Goal: Information Seeking & Learning: Check status

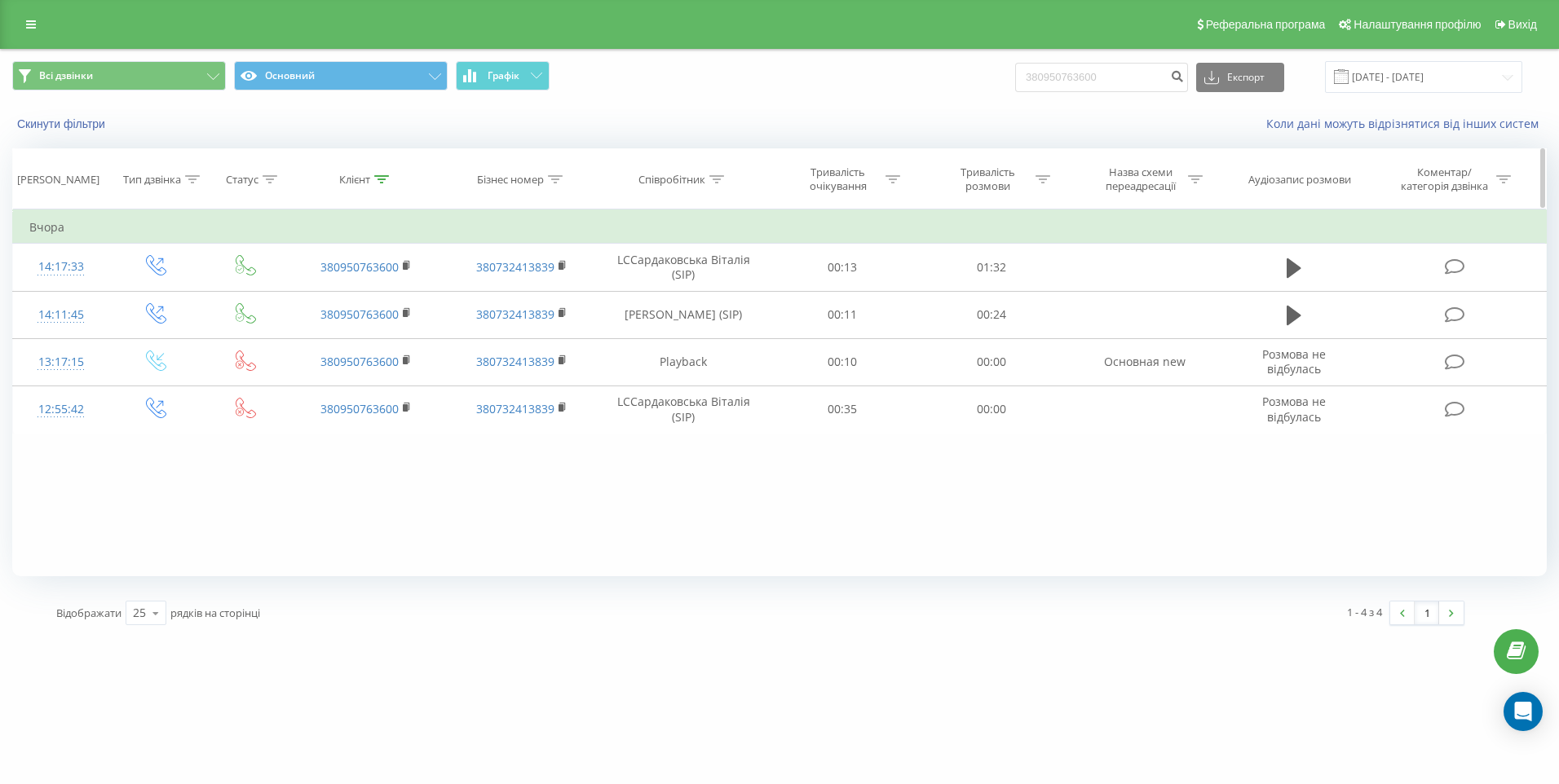
click at [376, 176] on icon at bounding box center [381, 179] width 14 height 9
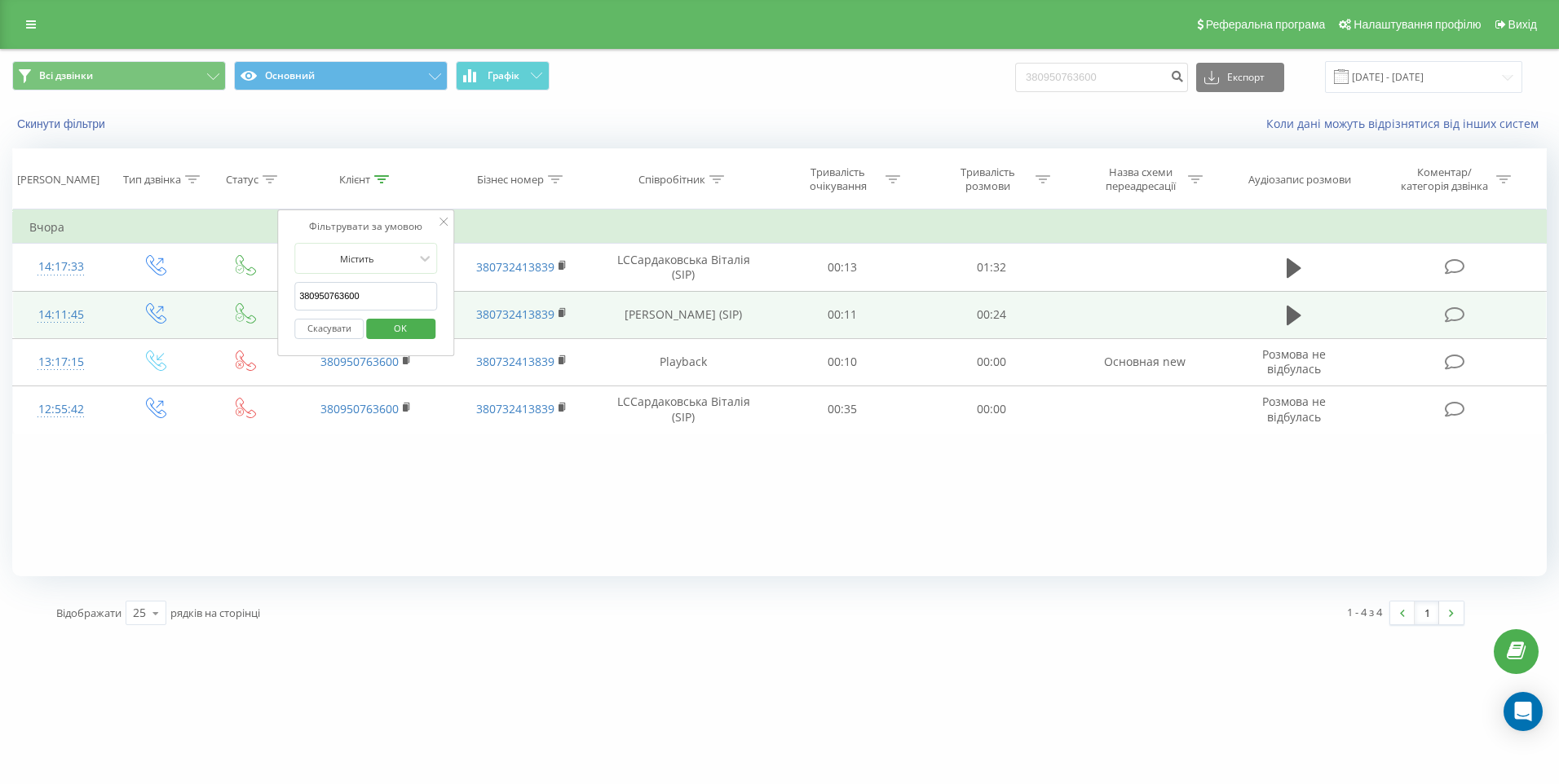
click at [266, 292] on table "Фільтрувати за умовою Дорівнює Введіть значення Скасувати OK Фільтрувати за умо…" at bounding box center [780, 321] width 1535 height 224
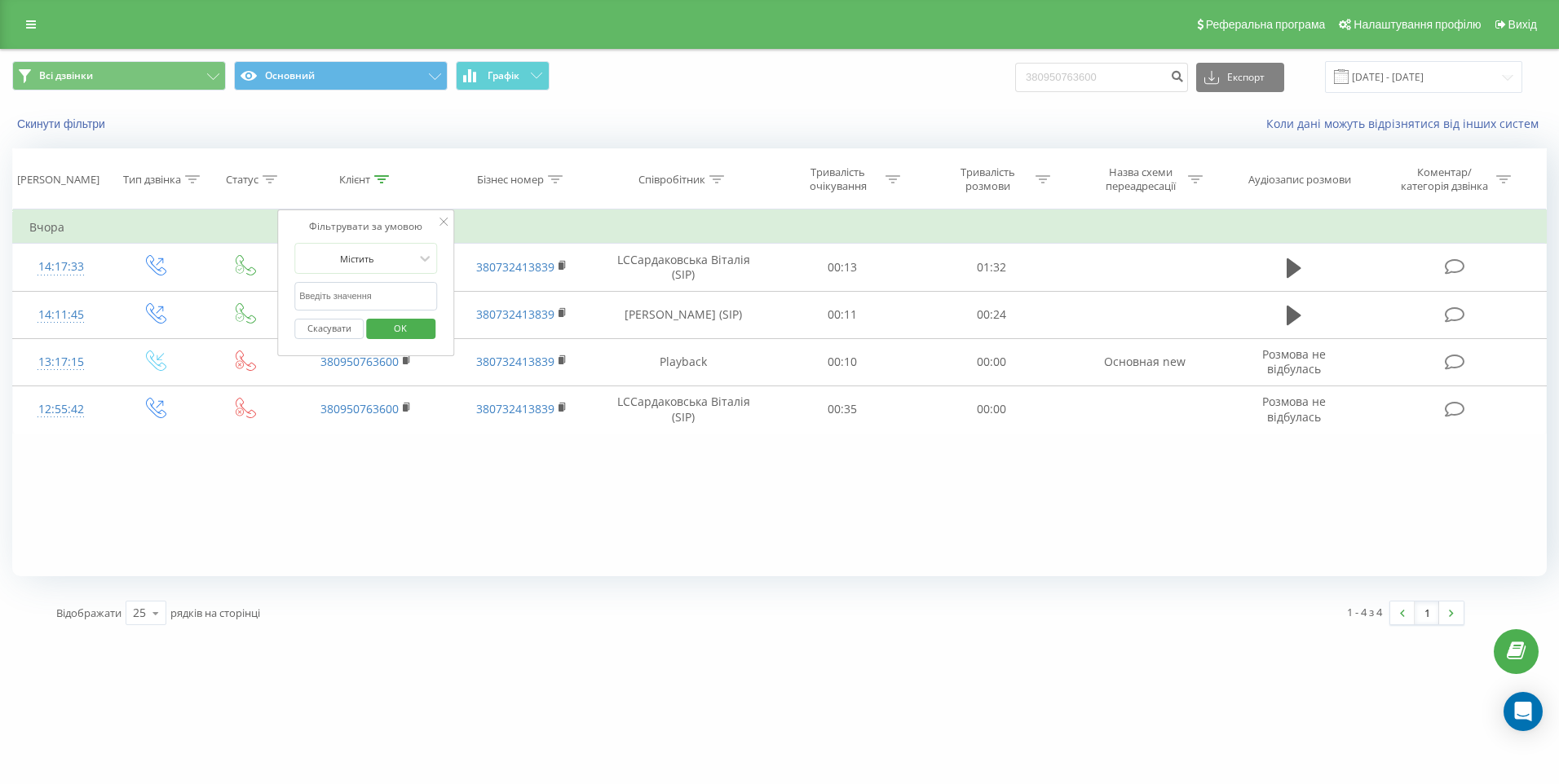
paste input "380664440548"
type input "380664440548"
click at [395, 327] on span "OK" at bounding box center [401, 328] width 46 height 25
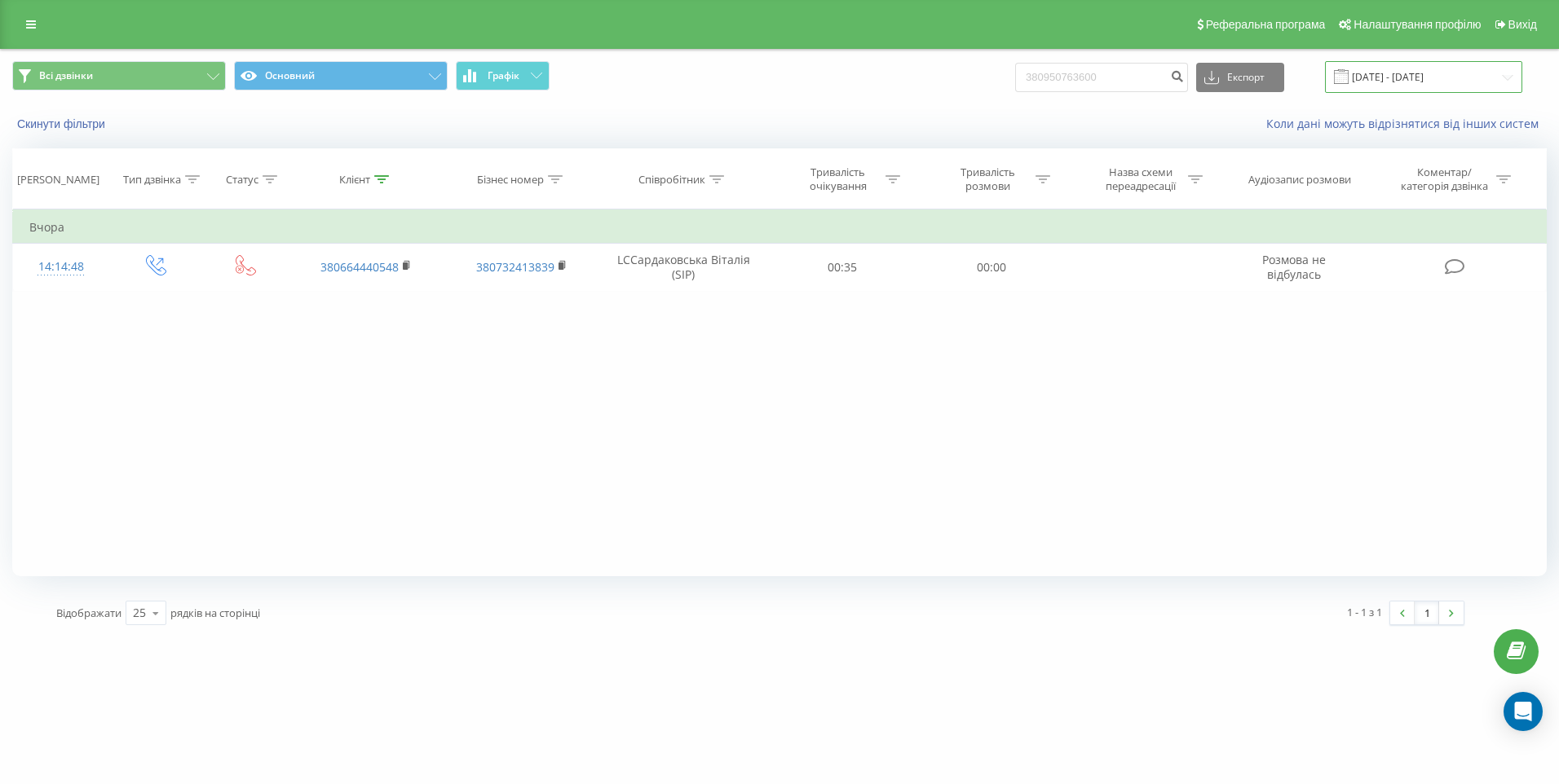
click at [1503, 73] on input "[DATE] - [DATE]" at bounding box center [1424, 76] width 197 height 31
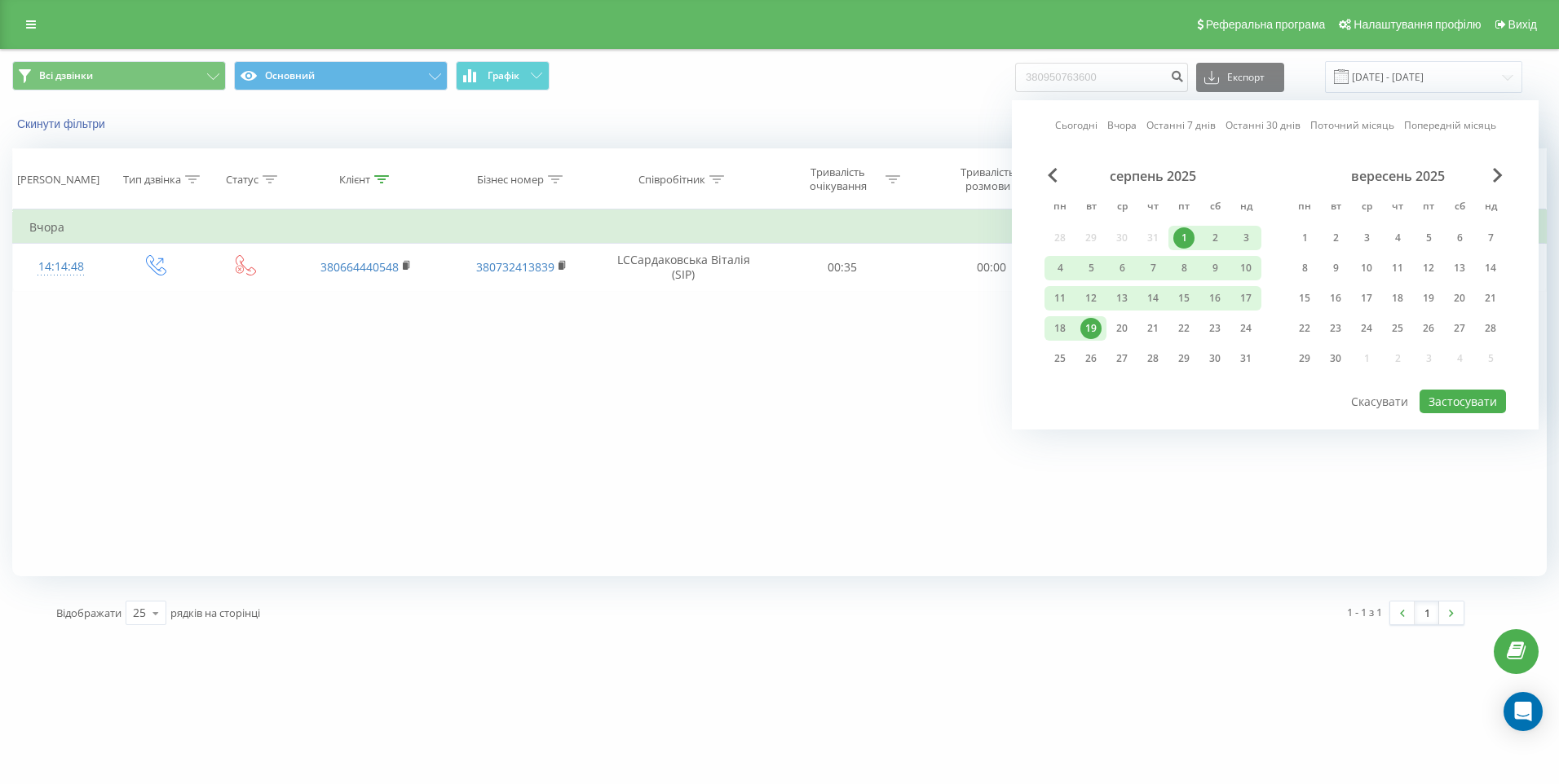
click at [1178, 240] on div "1" at bounding box center [1184, 237] width 21 height 21
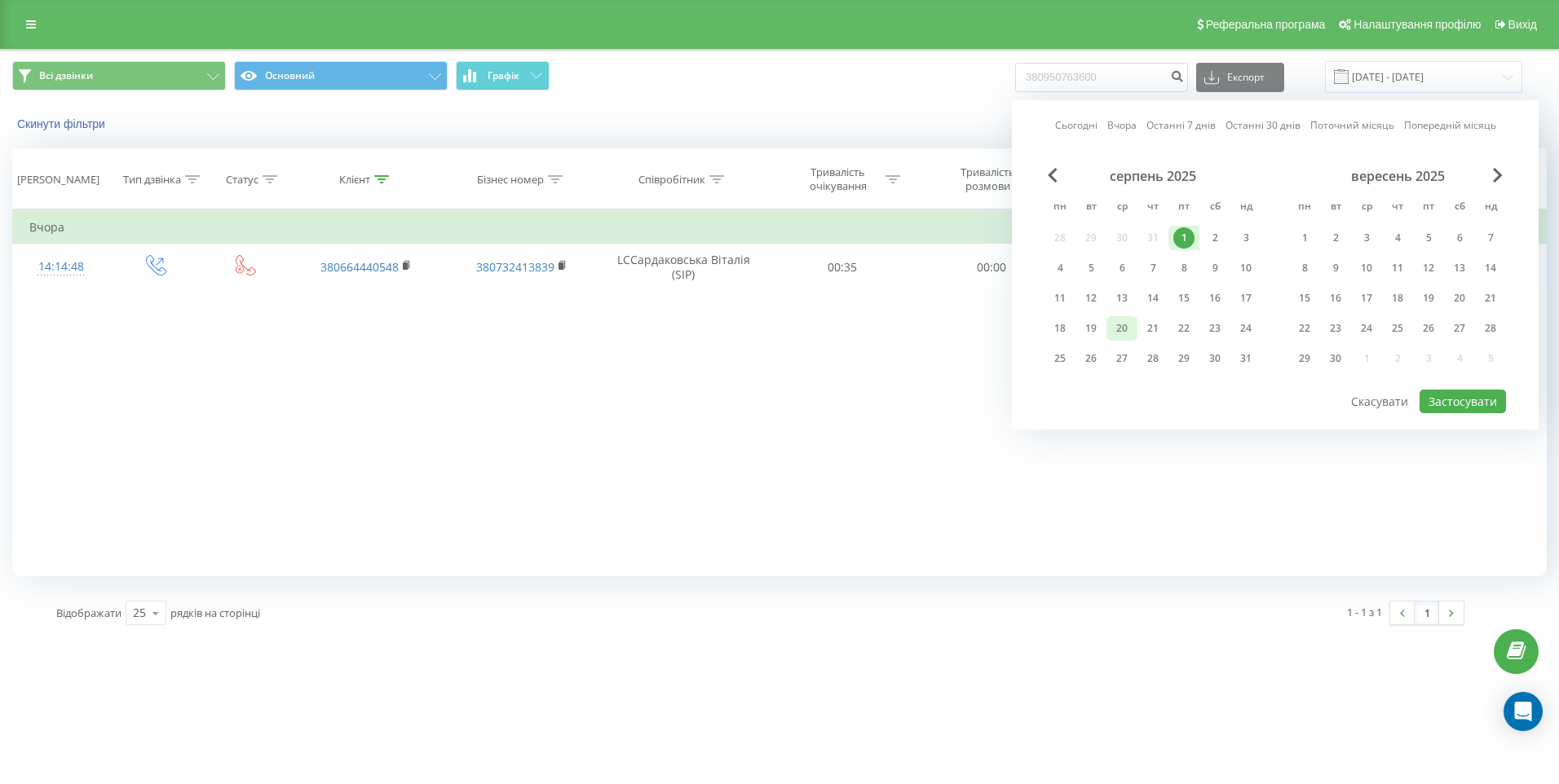
click at [1132, 329] on div "20" at bounding box center [1122, 328] width 21 height 21
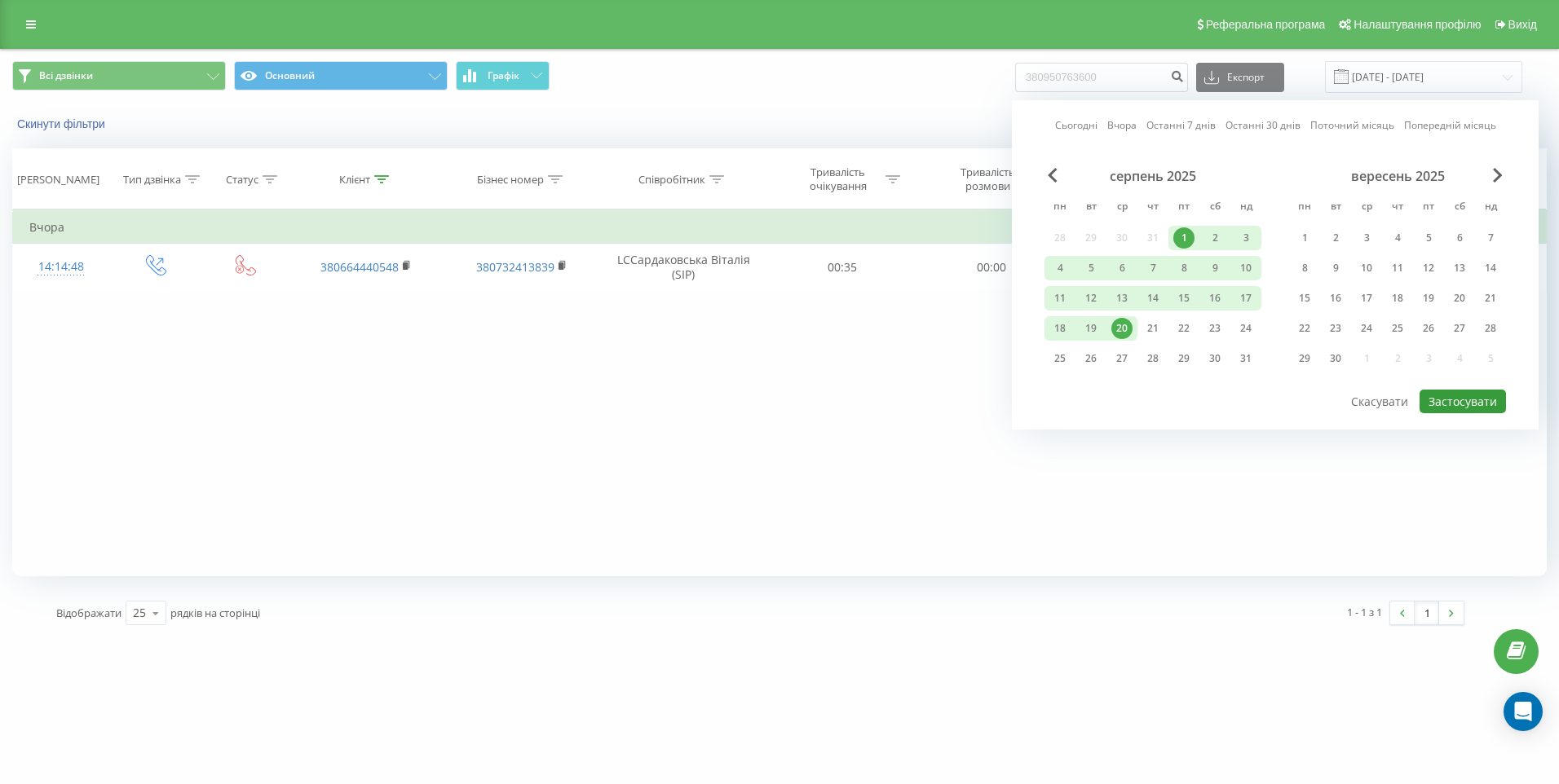
click at [1450, 402] on button "Застосувати" at bounding box center [1463, 402] width 87 height 24
type input "01.08.2025 - 20.08.2025"
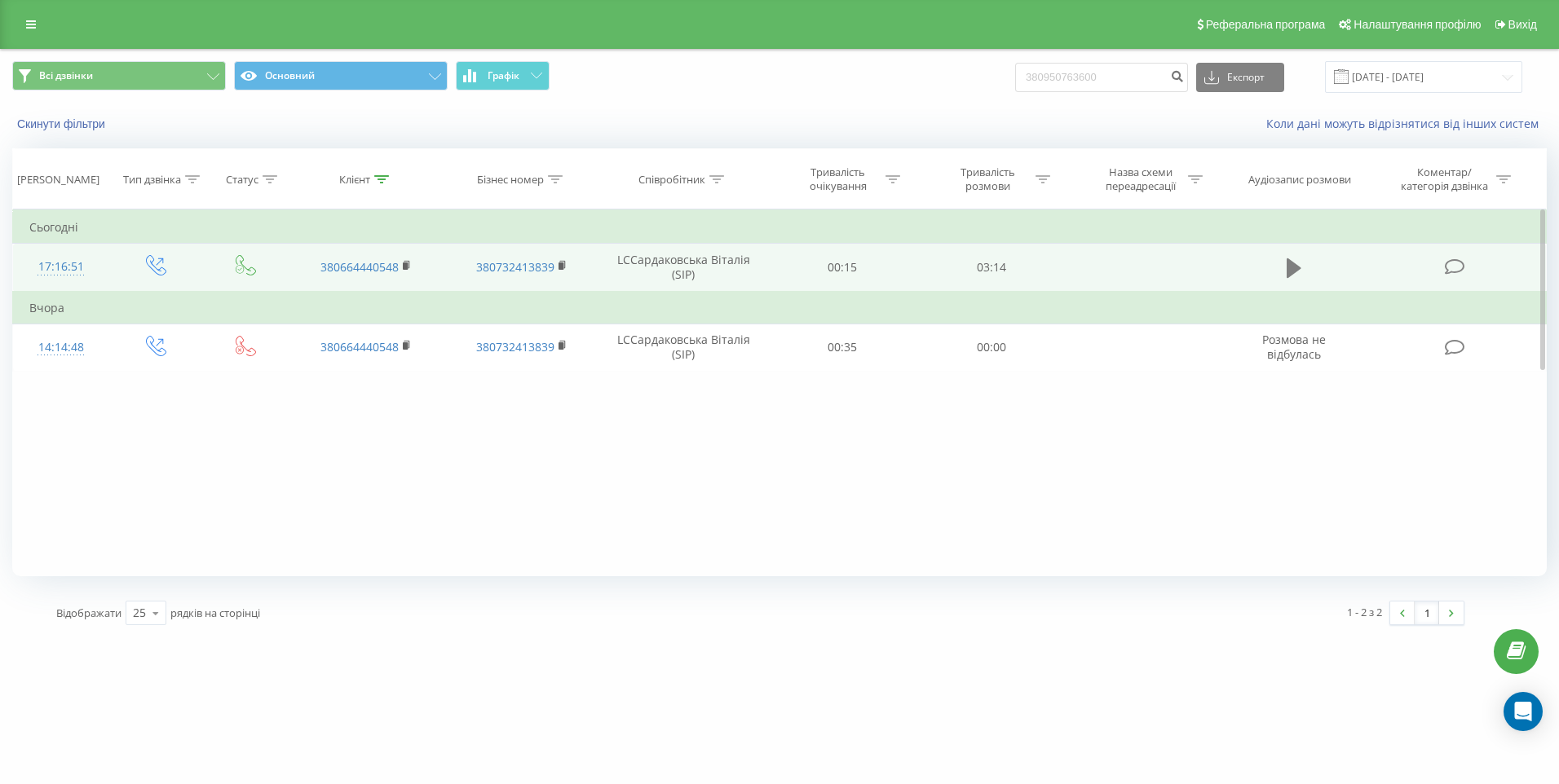
click at [1305, 271] on button at bounding box center [1295, 268] width 25 height 25
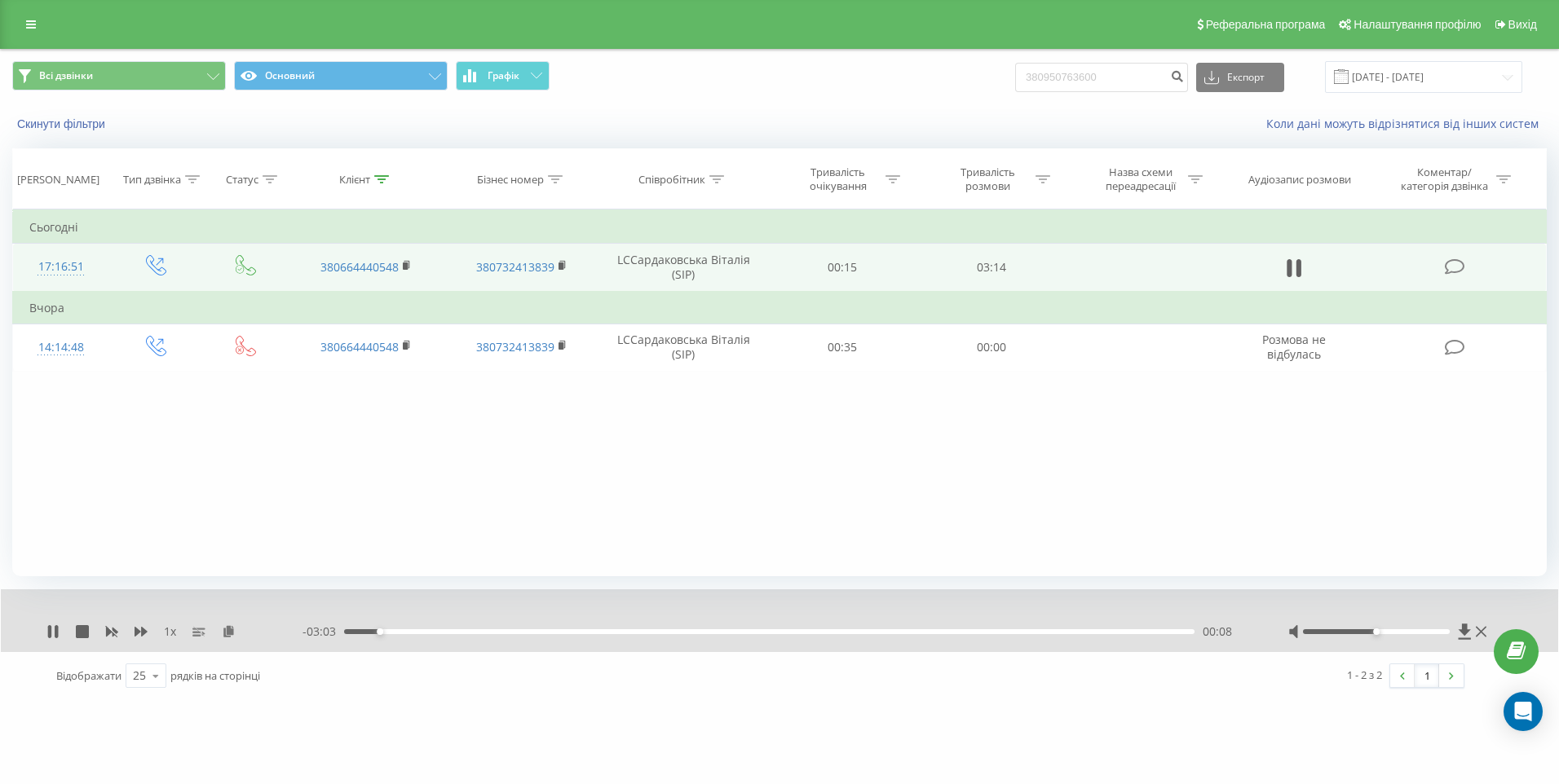
click at [865, 632] on div "00:08" at bounding box center [769, 631] width 850 height 5
drag, startPoint x: 923, startPoint y: 631, endPoint x: 1017, endPoint y: 628, distance: 94.0
click at [925, 631] on div "02:10" at bounding box center [769, 631] width 850 height 5
click at [1064, 632] on div "02:42" at bounding box center [769, 631] width 850 height 5
click at [1116, 632] on div "00:00" at bounding box center [769, 631] width 850 height 5
